Goal: Complete application form: Complete application form

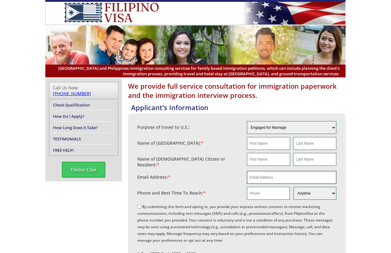
drag, startPoint x: 270, startPoint y: 176, endPoint x: 276, endPoint y: 169, distance: 9.6
click at [270, 176] on input "email" at bounding box center [292, 177] width 90 height 13
paste input "[EMAIL_ADDRESS][DOMAIN_NAME]"
type input "[EMAIL_ADDRESS][DOMAIN_NAME]"
click at [270, 146] on input "text" at bounding box center [268, 143] width 43 height 13
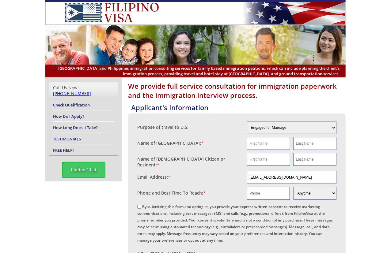
paste input "[PERSON_NAME]"
type input "[PERSON_NAME]"
click at [262, 159] on input "text" at bounding box center [268, 159] width 43 height 13
paste input "[PERSON_NAME]"
click at [270, 159] on input "[PERSON_NAME]" at bounding box center [268, 159] width 43 height 13
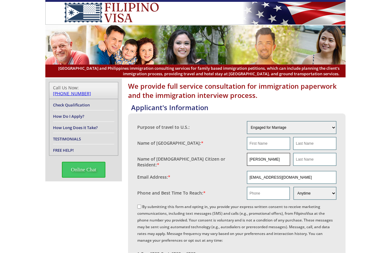
click at [269, 159] on input "[PERSON_NAME]" at bounding box center [268, 159] width 43 height 13
type input "[PERSON_NAME]"
paste input "[PERSON_NAME]"
click at [318, 162] on input "[PERSON_NAME]" at bounding box center [314, 159] width 43 height 13
type input "[PERSON_NAME]"
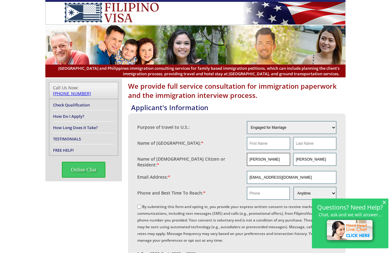
click at [262, 159] on input "[PERSON_NAME]" at bounding box center [268, 159] width 43 height 13
click at [266, 145] on input "text" at bounding box center [268, 143] width 43 height 13
paste input "[PERSON_NAME]"
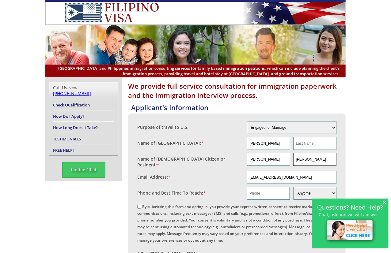
click at [306, 154] on input "[PERSON_NAME]" at bounding box center [314, 159] width 43 height 13
click at [262, 144] on input "[PERSON_NAME]" at bounding box center [268, 143] width 43 height 13
click at [263, 144] on input "[PERSON_NAME]" at bounding box center [268, 143] width 43 height 13
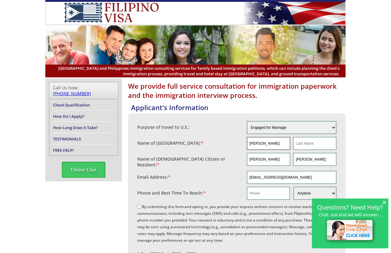
click at [263, 144] on input "[PERSON_NAME]" at bounding box center [268, 143] width 43 height 13
type input "NA"
click at [306, 141] on input "text" at bounding box center [314, 143] width 43 height 13
type input "NA"
click at [264, 192] on input "text" at bounding box center [268, 193] width 43 height 13
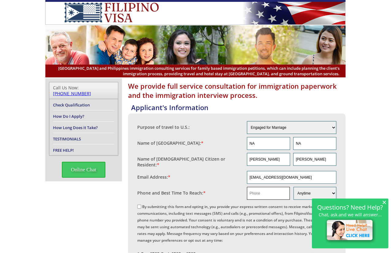
paste input "[PHONE_NUMBER]"
click at [275, 191] on input "text" at bounding box center [268, 193] width 43 height 13
click at [270, 191] on input "[PHONE_NUMBER]" at bounding box center [268, 193] width 43 height 13
type input "17147478533"
click at [293, 174] on input "[EMAIL_ADDRESS][DOMAIN_NAME]" at bounding box center [292, 177] width 90 height 13
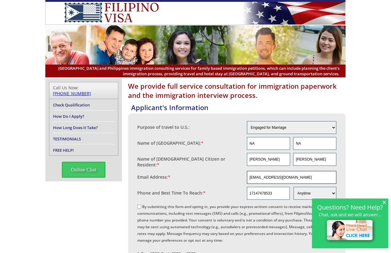
click at [293, 174] on input "[EMAIL_ADDRESS][DOMAIN_NAME]" at bounding box center [292, 177] width 90 height 13
click at [384, 200] on span "×" at bounding box center [384, 202] width 4 height 5
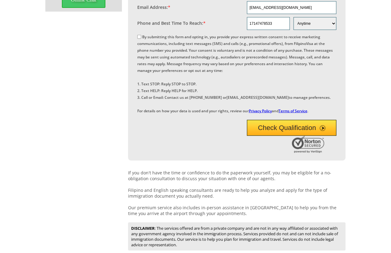
scroll to position [149, 0]
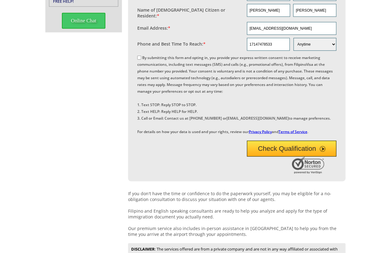
click at [144, 57] on label "By submitting this form and opting in, you provide your express written consent…" at bounding box center [234, 94] width 195 height 79
click at [141, 57] on input "By submitting this form and opting in, you provide your express written consent…" at bounding box center [139, 58] width 4 height 4
checkbox input "true"
drag, startPoint x: 284, startPoint y: 166, endPoint x: 385, endPoint y: 128, distance: 107.4
click at [286, 157] on button "Check Qualification" at bounding box center [292, 149] width 90 height 16
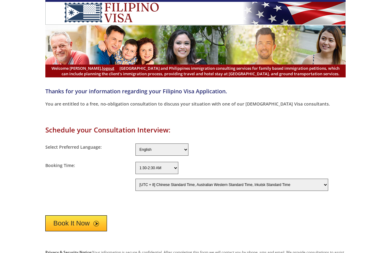
select select "-480"
